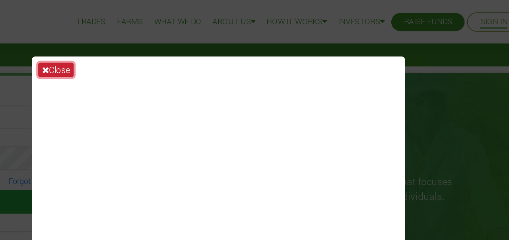
click at [154, 42] on button "Close" at bounding box center [150, 44] width 23 height 9
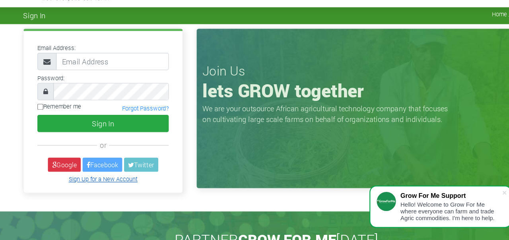
click at [109, 177] on link "Sign Up for a New Account" at bounding box center [104, 178] width 60 height 6
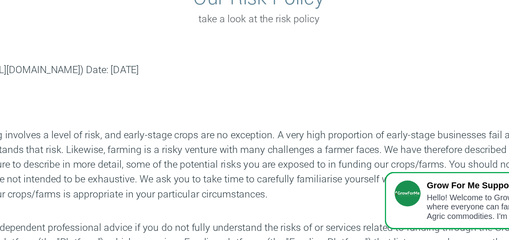
click at [299, 168] on p "Any kind of funding involves a level of risk, and early-stage crops are no exce…" at bounding box center [254, 178] width 439 height 48
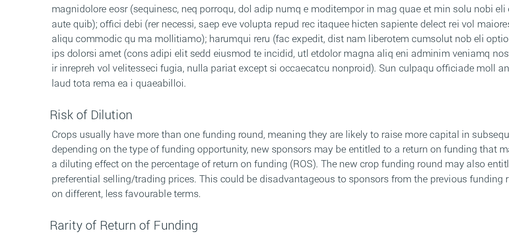
scroll to position [492, 0]
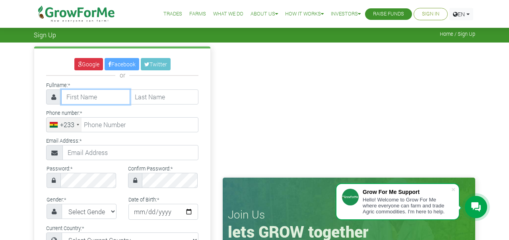
click at [93, 98] on input "text" at bounding box center [95, 96] width 69 height 15
type input "Godwin"
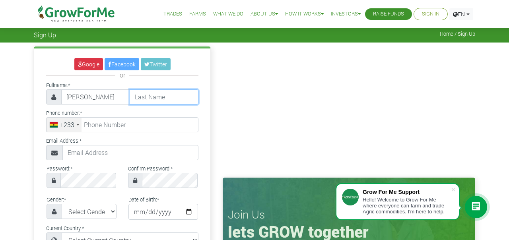
type input "Afenyadu"
type input "0247003111"
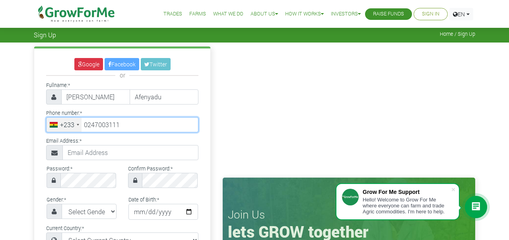
type input "gafenyadu@gmail.com"
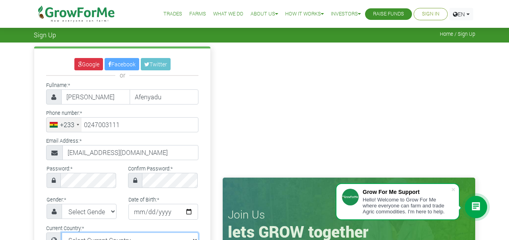
select select "Ghana"
type input "24 700 3111"
click at [84, 169] on div "Password: *" at bounding box center [82, 175] width 82 height 25
click at [116, 191] on div "Password: * Confirm Password: *" at bounding box center [122, 178] width 176 height 31
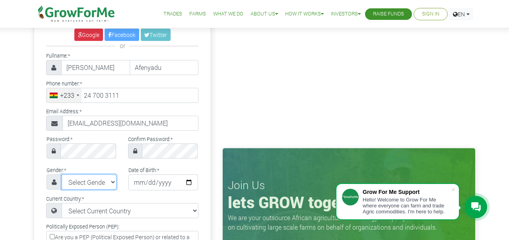
scroll to position [31, 0]
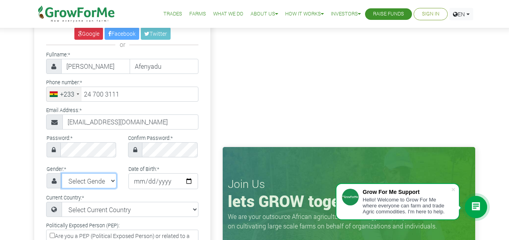
click at [113, 179] on select "Select Gender [DEMOGRAPHIC_DATA] [DEMOGRAPHIC_DATA]" at bounding box center [89, 180] width 55 height 15
select select "[DEMOGRAPHIC_DATA]"
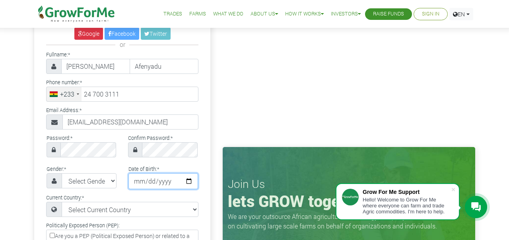
click at [185, 181] on input "date" at bounding box center [163, 181] width 70 height 16
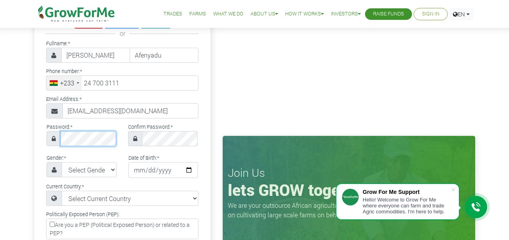
scroll to position [47, 0]
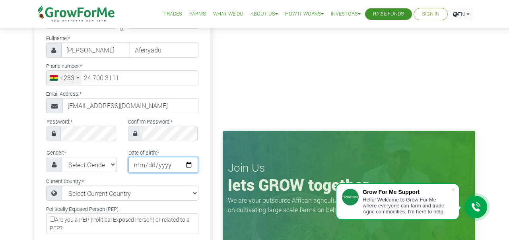
click at [188, 162] on input "date" at bounding box center [163, 165] width 70 height 16
click at [153, 164] on input "2025-05-11" at bounding box center [163, 165] width 70 height 16
click at [187, 164] on input "2025-05-11" at bounding box center [163, 165] width 70 height 16
type input "1950-09-14"
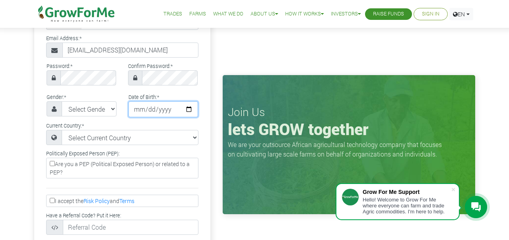
scroll to position [104, 0]
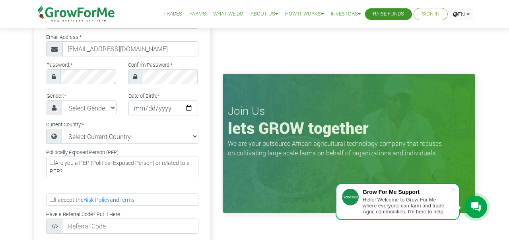
click at [74, 180] on div "Politically Exposed Person (PEP): Are you a PEP (Political Exposed Person) or r…" at bounding box center [122, 163] width 164 height 33
click at [51, 162] on input "Are you a PEP (Political Exposed Person) or related to a PEP?" at bounding box center [52, 162] width 5 height 5
click at [52, 163] on input "Are you a PEP (Political Exposed Person) or related to a PEP?" at bounding box center [52, 162] width 5 height 5
checkbox input "false"
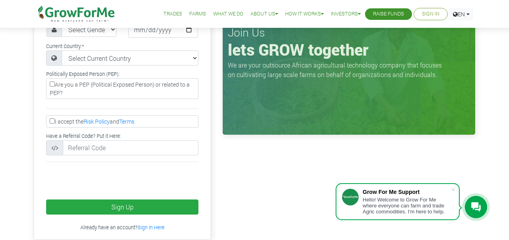
scroll to position [183, 0]
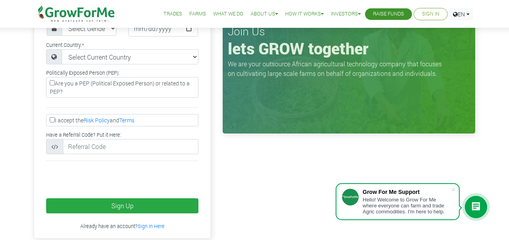
click at [53, 117] on input "I accept the Risk Policy and Terms" at bounding box center [52, 119] width 5 height 5
checkbox input "true"
click at [80, 98] on div "Politically Exposed Person (PEP): Are you a PEP (Political Exposed Person) or r…" at bounding box center [122, 84] width 164 height 33
click at [65, 105] on div at bounding box center [122, 107] width 164 height 13
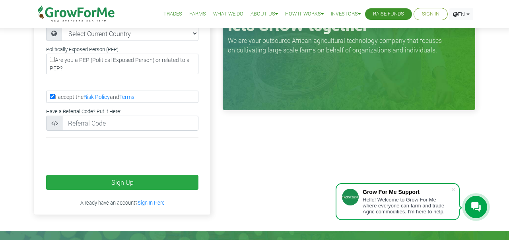
scroll to position [211, 0]
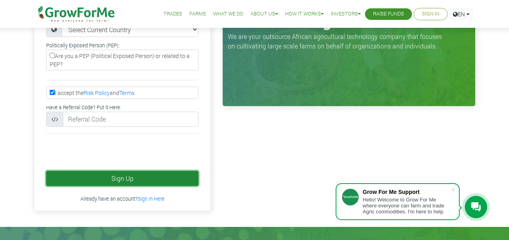
click at [130, 177] on button "Sign Up" at bounding box center [122, 178] width 152 height 15
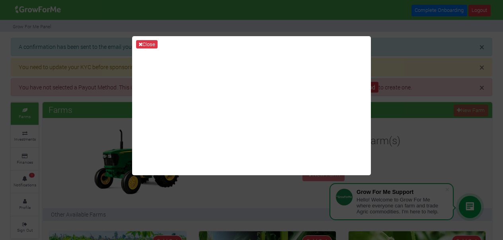
click at [403, 50] on div "Close" at bounding box center [251, 120] width 503 height 240
click at [282, 15] on div "Close" at bounding box center [251, 120] width 503 height 240
click at [294, 12] on div "Close" at bounding box center [251, 120] width 503 height 240
click at [253, 18] on div "Close" at bounding box center [251, 120] width 503 height 240
click at [420, 98] on div "Close" at bounding box center [251, 120] width 503 height 240
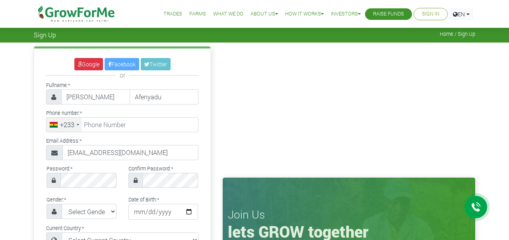
select select "Male"
select select "Ghana"
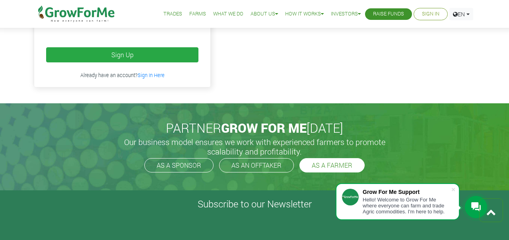
scroll to position [335, 0]
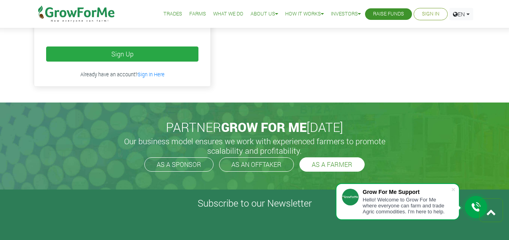
click at [324, 165] on link "AS A FARMER" at bounding box center [331, 165] width 65 height 14
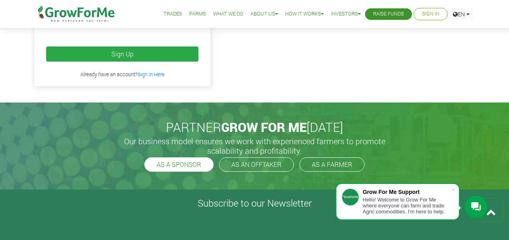
click at [192, 165] on link "AS A SPONSOR" at bounding box center [178, 165] width 69 height 14
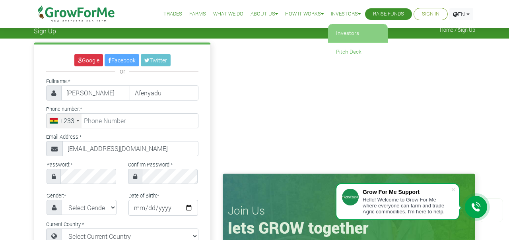
scroll to position [0, 0]
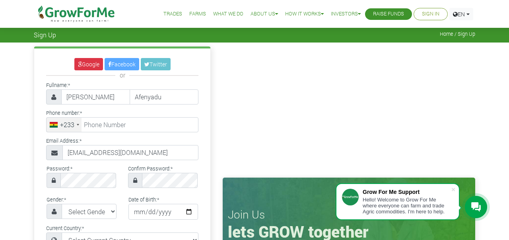
click at [189, 11] on link "Farms" at bounding box center [197, 14] width 17 height 8
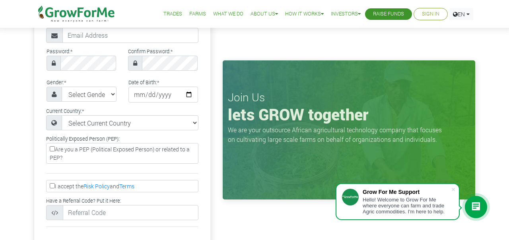
scroll to position [119, 0]
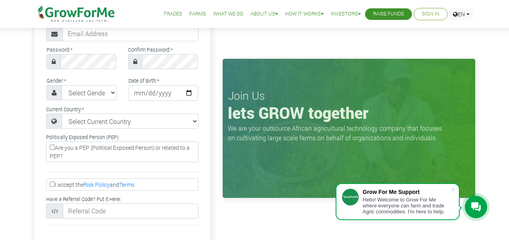
click at [52, 185] on input "I accept the Risk Policy and Terms" at bounding box center [52, 184] width 5 height 5
checkbox input "true"
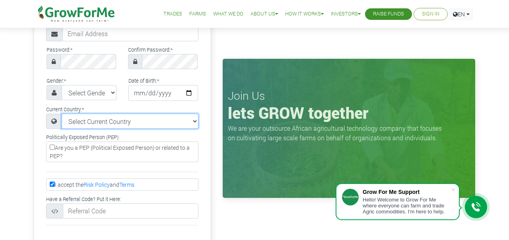
click at [195, 121] on select "Select Current Country Afghanistan Albania Algeria American Samoa Andorra Angol…" at bounding box center [130, 121] width 137 height 15
select select "Ghana"
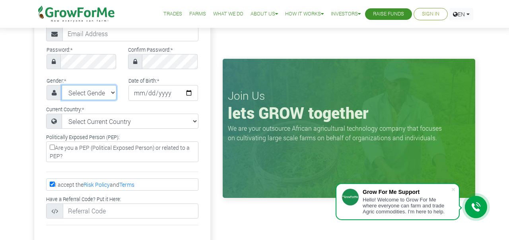
click at [112, 91] on select "Select Gender Female Male" at bounding box center [89, 92] width 55 height 15
select select "Male"
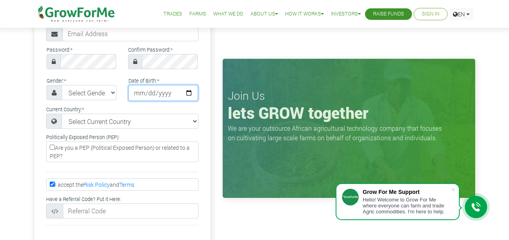
click at [185, 91] on input "date" at bounding box center [163, 93] width 70 height 16
type input "1950-09-14"
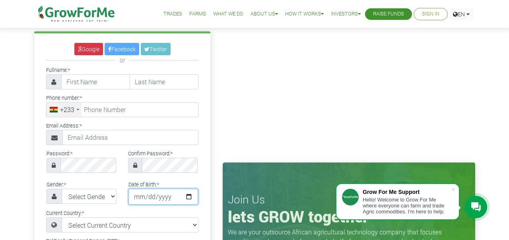
scroll to position [14, 0]
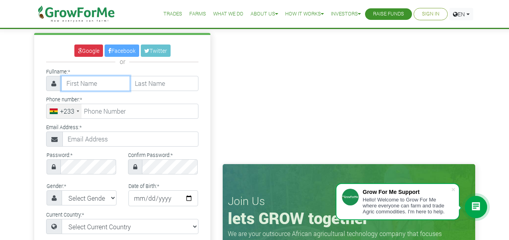
click at [97, 84] on input "text" at bounding box center [95, 83] width 69 height 15
type input "Godwin"
type input "Afenyadu"
type input "0247003111"
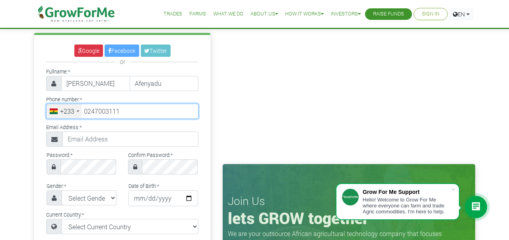
type input "gafenyadu@gmail.com"
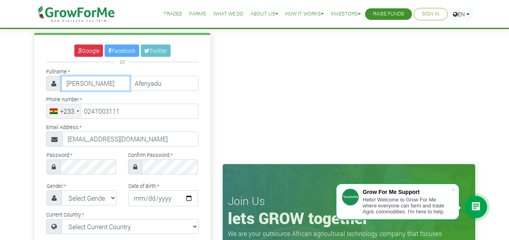
type input "24 700 3111"
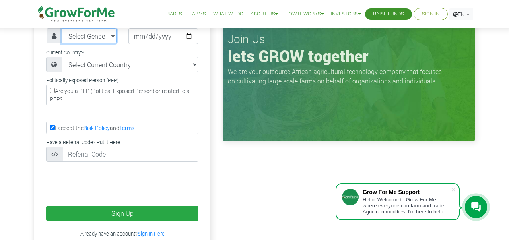
scroll to position [183, 0]
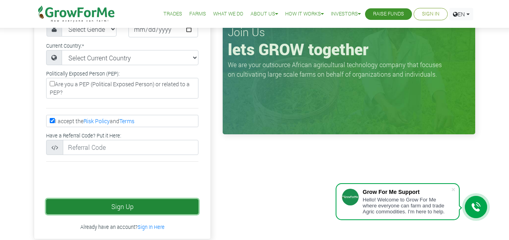
click at [106, 206] on button "Sign Up" at bounding box center [122, 206] width 152 height 15
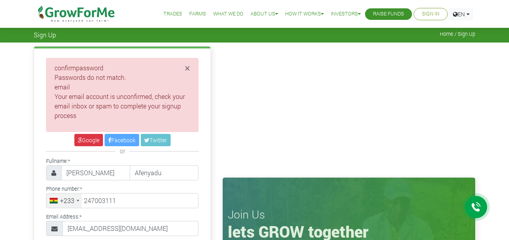
type input "24 700 3111"
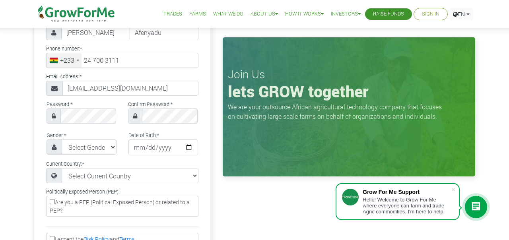
scroll to position [142, 0]
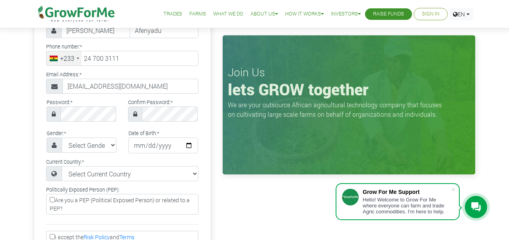
click at [52, 200] on input "Are you a PEP (Political Exposed Person) or related to a PEP?" at bounding box center [52, 199] width 5 height 5
checkbox input "true"
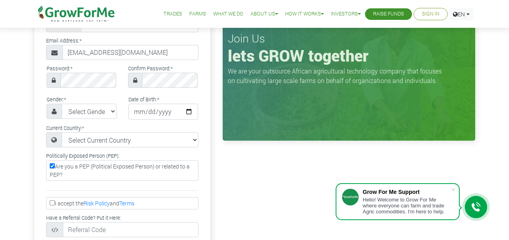
scroll to position [177, 0]
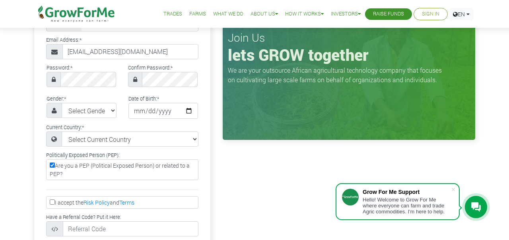
click at [51, 201] on input "I accept the Risk Policy and Terms" at bounding box center [52, 202] width 5 height 5
checkbox input "true"
click at [52, 165] on input "Are you a PEP (Political Exposed Person) or related to a PEP?" at bounding box center [52, 165] width 5 height 5
checkbox input "false"
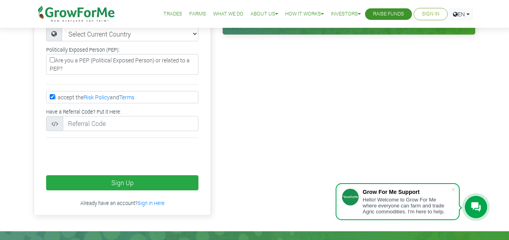
scroll to position [292, 0]
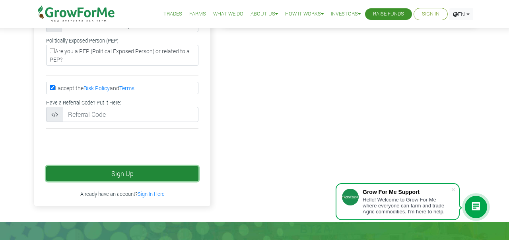
click at [106, 177] on button "Sign Up" at bounding box center [122, 173] width 152 height 15
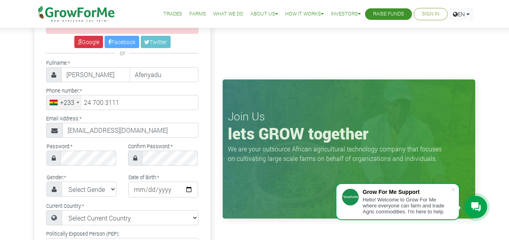
scroll to position [101, 0]
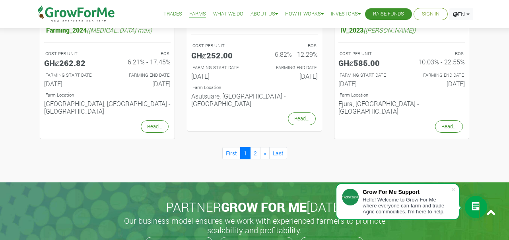
scroll to position [881, 0]
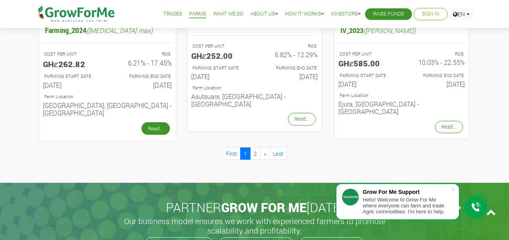
click at [156, 123] on link "Read..." at bounding box center [156, 129] width 28 height 13
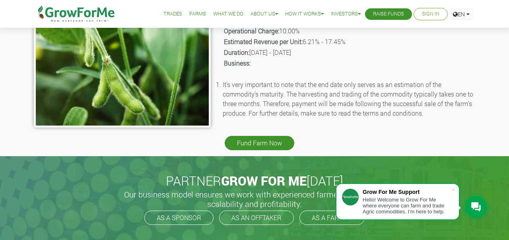
scroll to position [170, 0]
